Goal: Transaction & Acquisition: Obtain resource

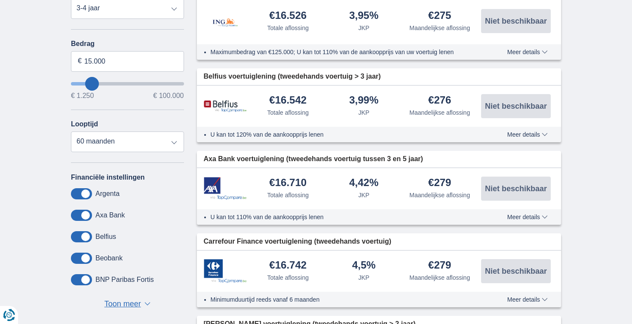
scroll to position [390, 0]
type input "16.250"
type input "16250"
type input "15.250"
type input "15250"
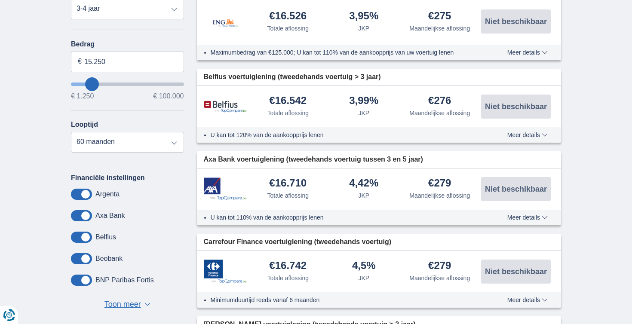
select select "84"
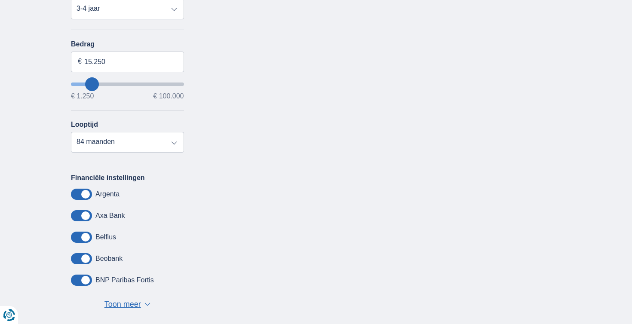
type input "14.250"
type input "14250"
select select "60"
type input "15.250"
type input "15250"
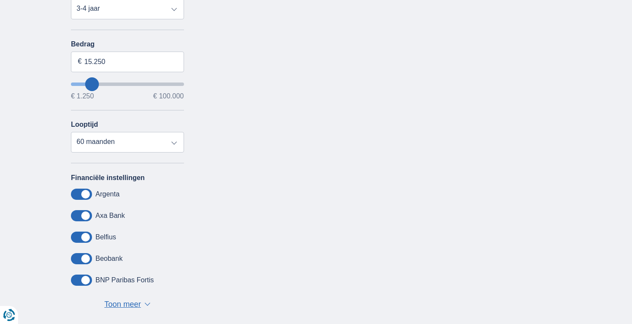
select select "84"
type input "14.250"
type input "14250"
select select "60"
type input "14250"
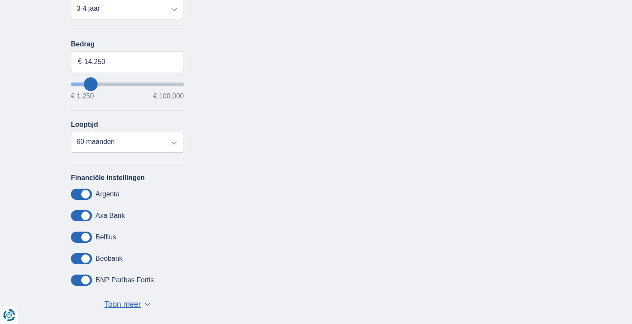
click at [91, 82] on input "wantToBorrow" at bounding box center [127, 83] width 113 height 3
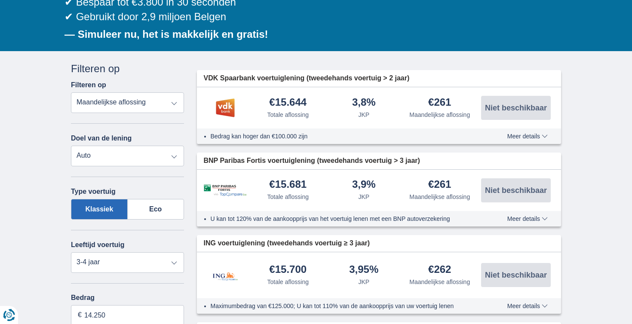
scroll to position [142, 0]
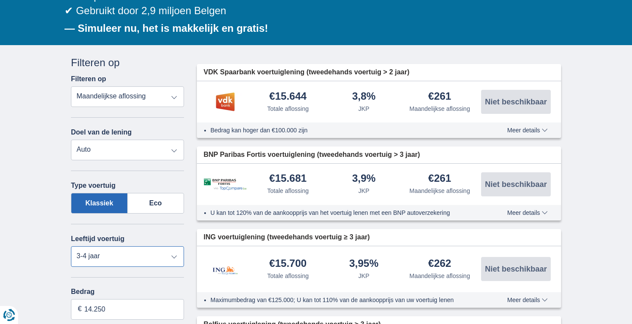
select select "0-1"
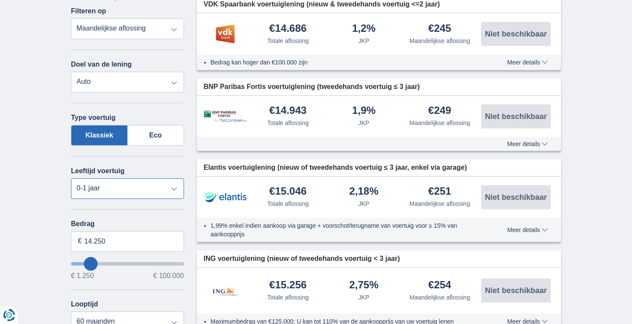
scroll to position [212, 0]
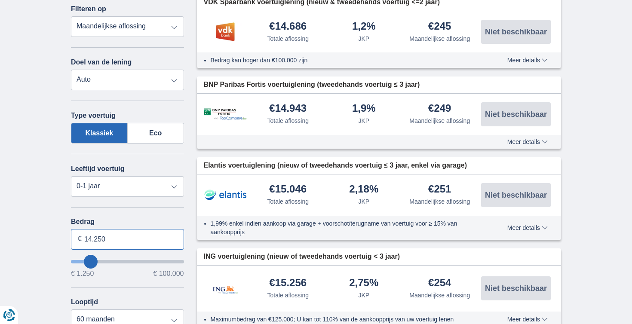
click at [113, 237] on input "14.250" at bounding box center [127, 239] width 113 height 21
type input "14.500"
type input "14250"
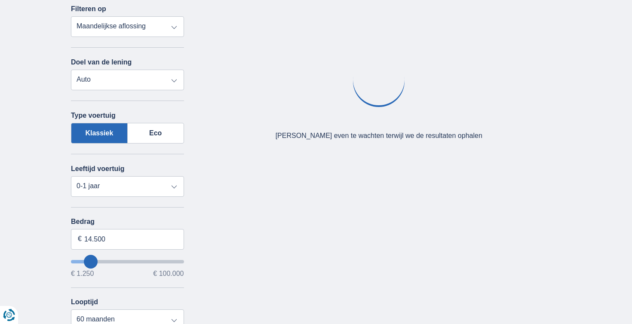
click at [50, 232] on div "× widget.non-eligible-application.title widget.non-eligible-application.text no…" at bounding box center [316, 248] width 632 height 546
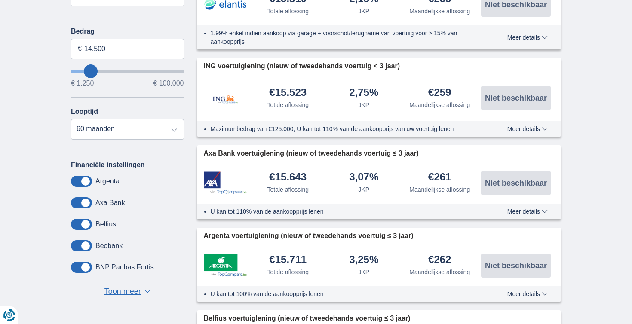
scroll to position [399, 0]
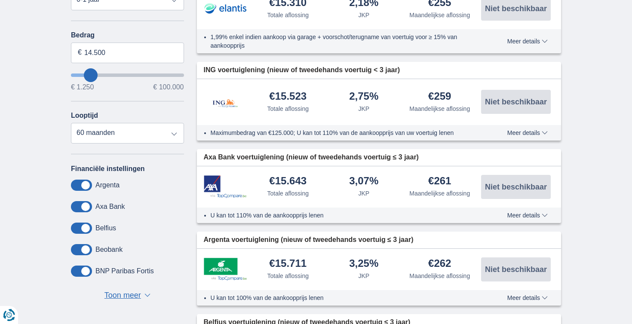
scroll to position [390, 0]
